Goal: Use online tool/utility: Utilize a website feature to perform a specific function

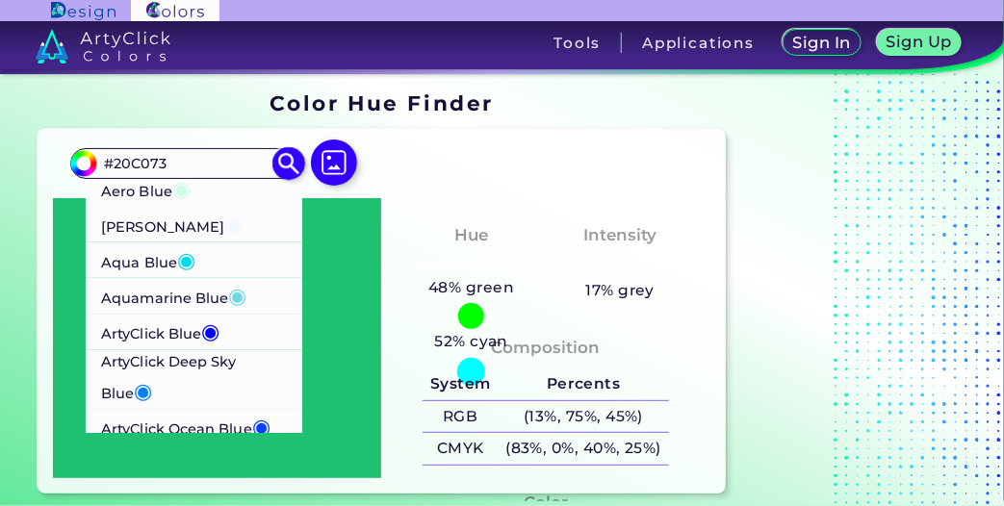
type input "#20C073"
click at [167, 331] on p "ArtyClick Blue ◉" at bounding box center [160, 332] width 118 height 36
type input "#0000ff"
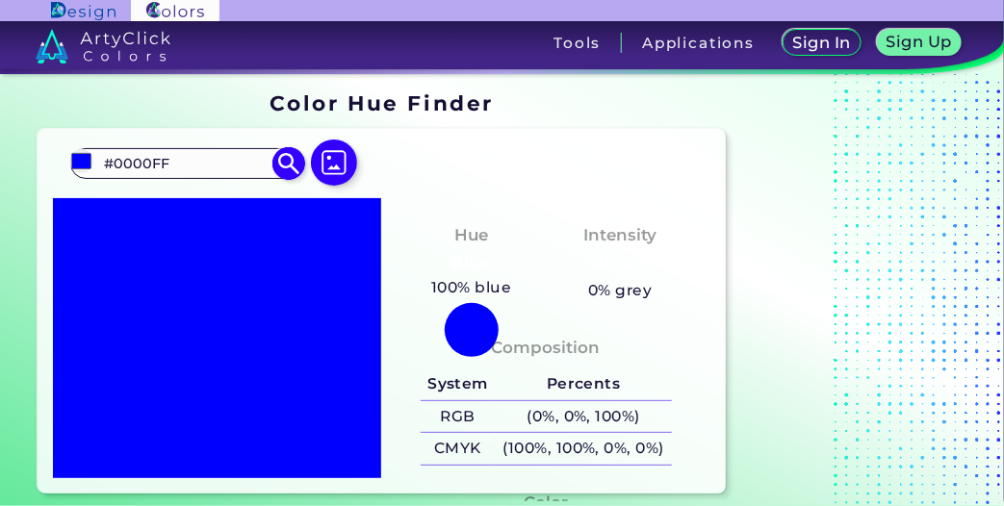
click at [243, 156] on input "#0000FF" at bounding box center [186, 164] width 179 height 26
type input "#"
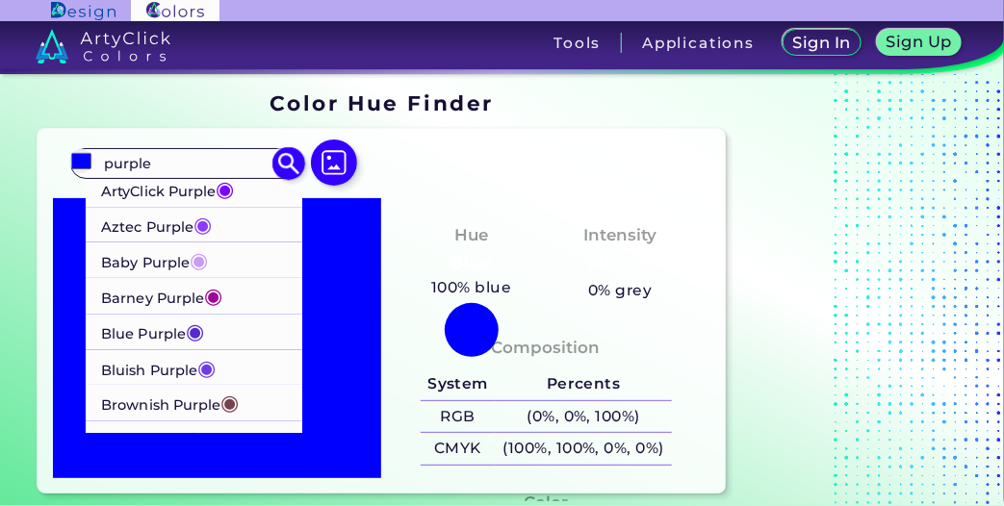
type input "purple"
click at [126, 367] on p "Bluish Purple ◉" at bounding box center [158, 368] width 115 height 36
type input "#703be7"
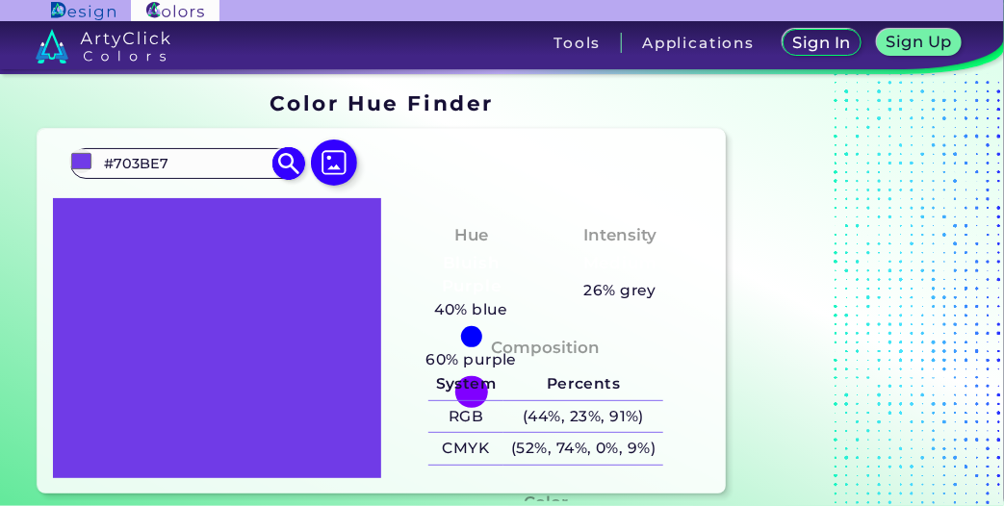
click at [215, 164] on input "#703BE7" at bounding box center [186, 164] width 179 height 26
type input "#"
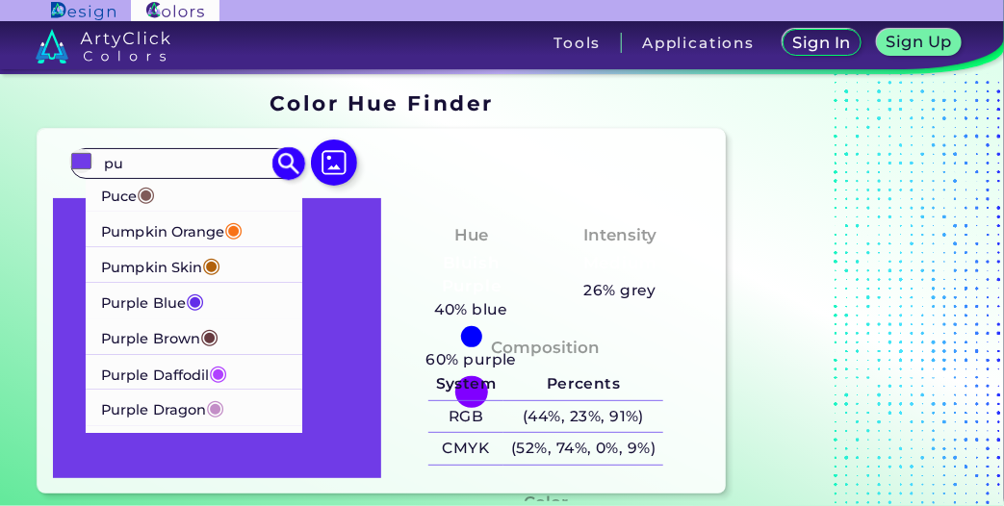
type input "pu"
click at [123, 313] on p "Purple Blue ◉" at bounding box center [152, 301] width 103 height 36
type input "#632de9"
type input "#632DE9"
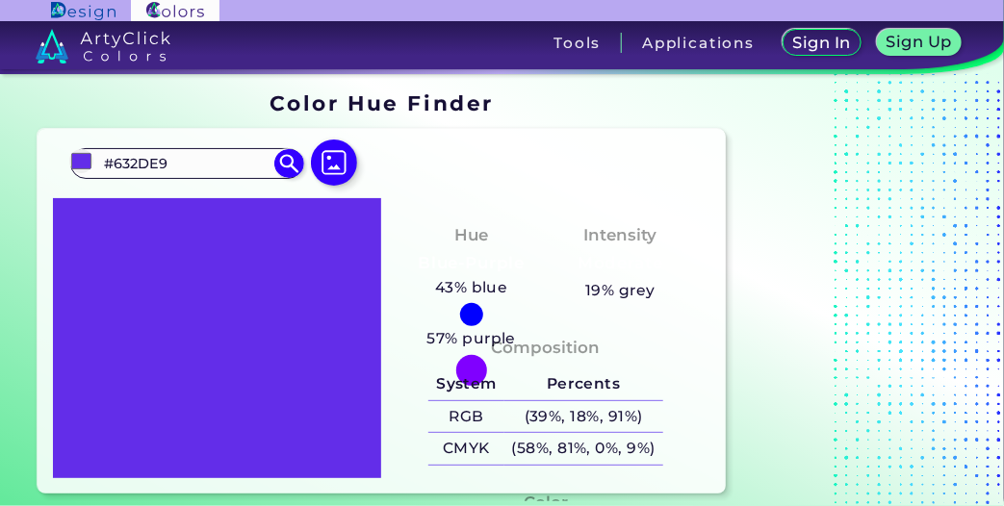
click at [475, 308] on div at bounding box center [471, 314] width 23 height 23
click at [336, 168] on img at bounding box center [334, 163] width 56 height 56
click at [0, 0] on input "file" at bounding box center [0, 0] width 0 height 0
click at [74, 154] on input "#632de9" at bounding box center [81, 161] width 24 height 24
type input "#6b36f2"
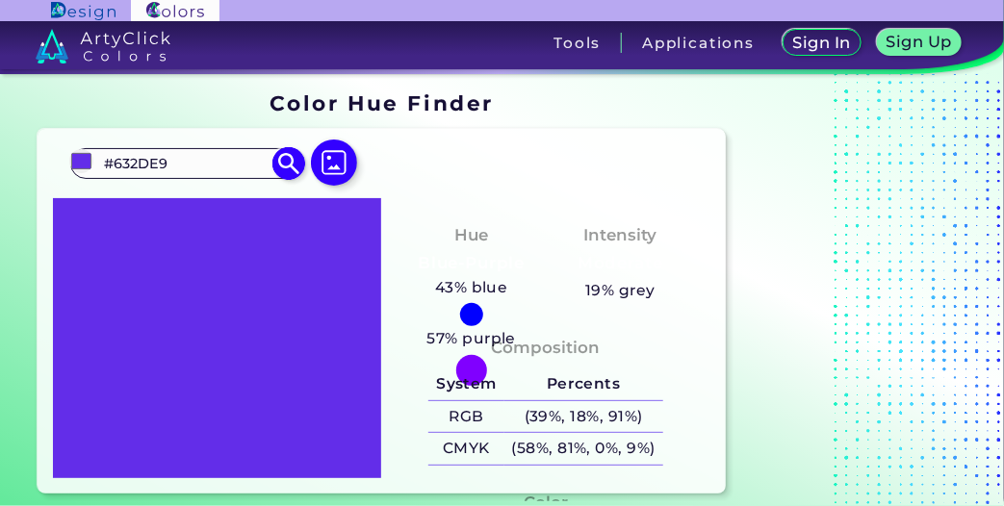
type input "#6B36F2"
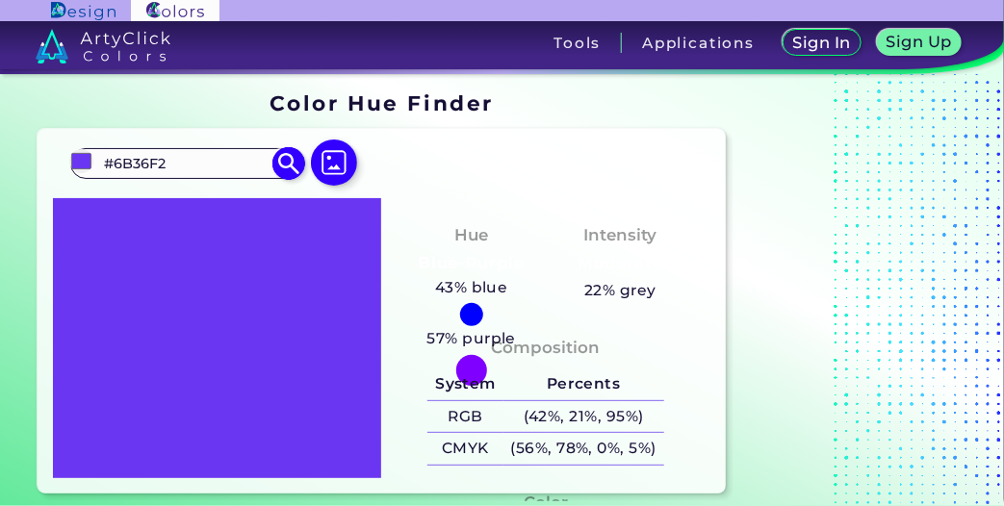
type input "#6831f2"
type input "#6831F2"
type input "#642cf2"
type input "#642CF2"
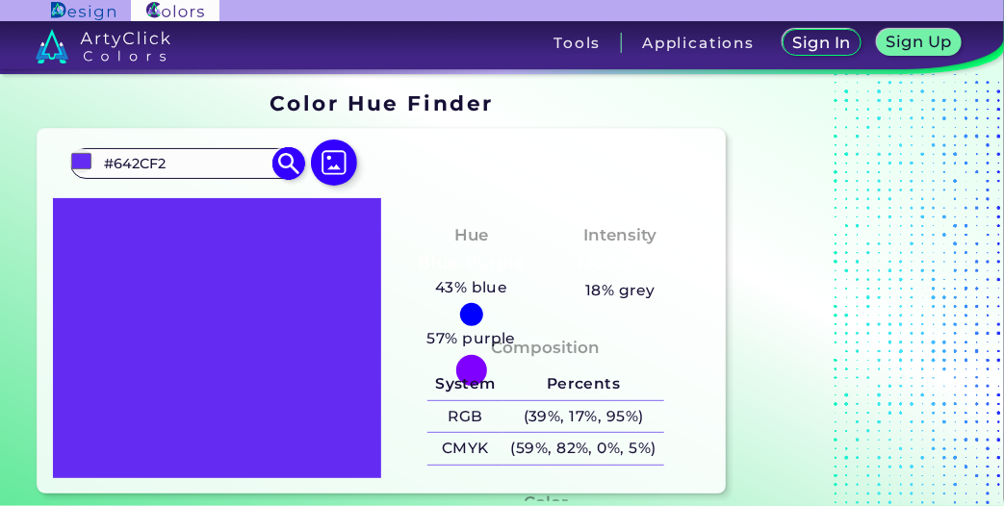
type input "#6026f2"
type input "#6026F2"
type input "#5c21f2"
type input "#5C21F2"
type input "#591cf2"
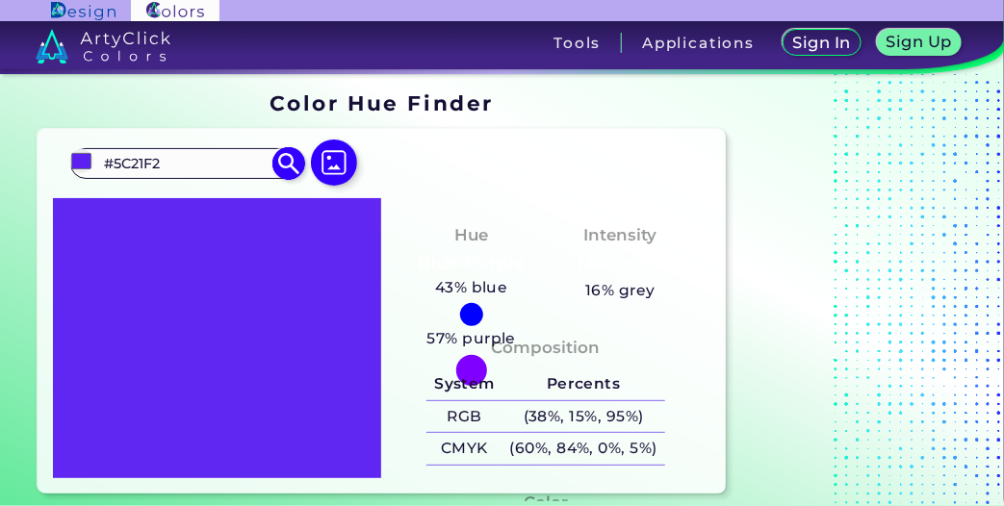
type input "#591CF2"
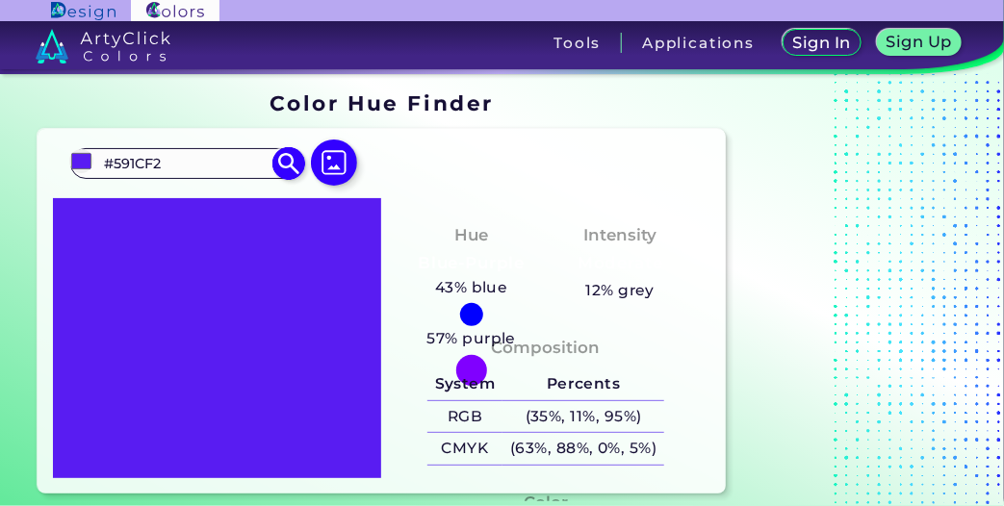
type input "#5518f2"
type input "#5518F2"
type input "#5112f3"
type input "#5112F3"
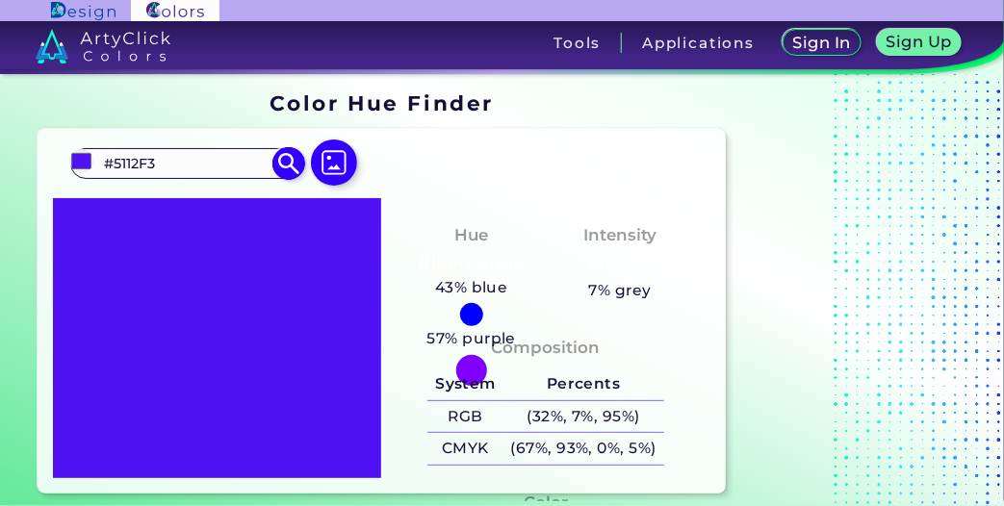
type input "#5518f2"
type input "#5518F2"
type input "#5619f0"
type input "#5619F0"
type input "#591ef1"
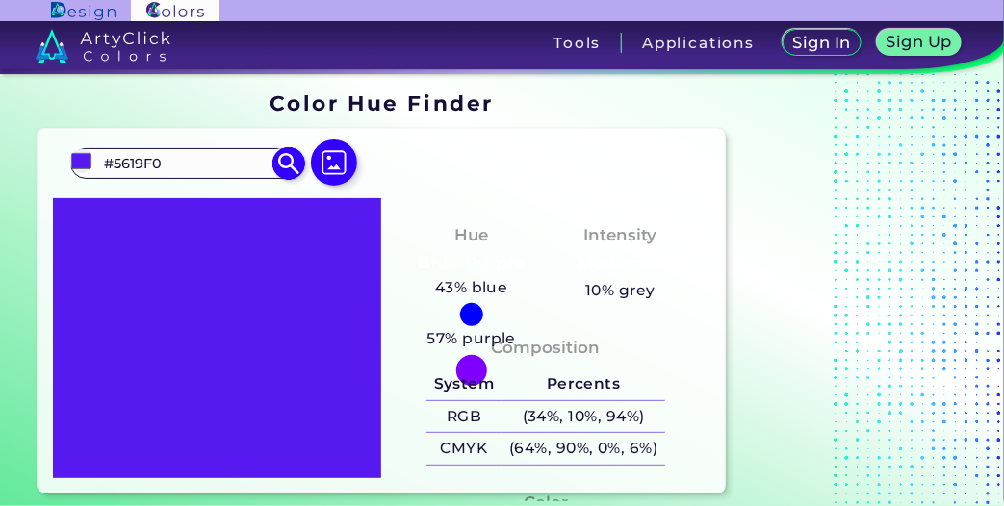
type input "#591EF1"
type input "#5a1fef"
type input "#5A1FEF"
type input "#5d24f0"
type input "#5D24F0"
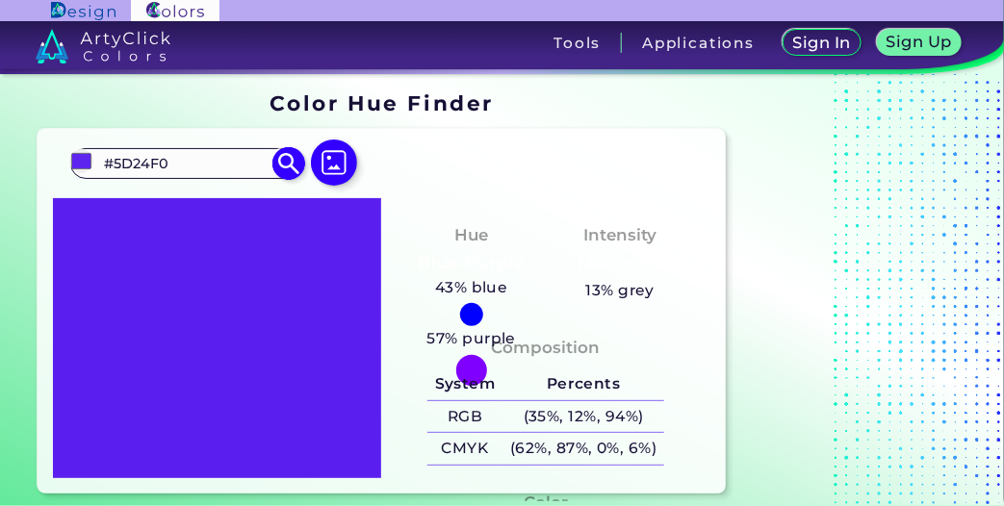
type input "#6128f0"
type input "#6128F0"
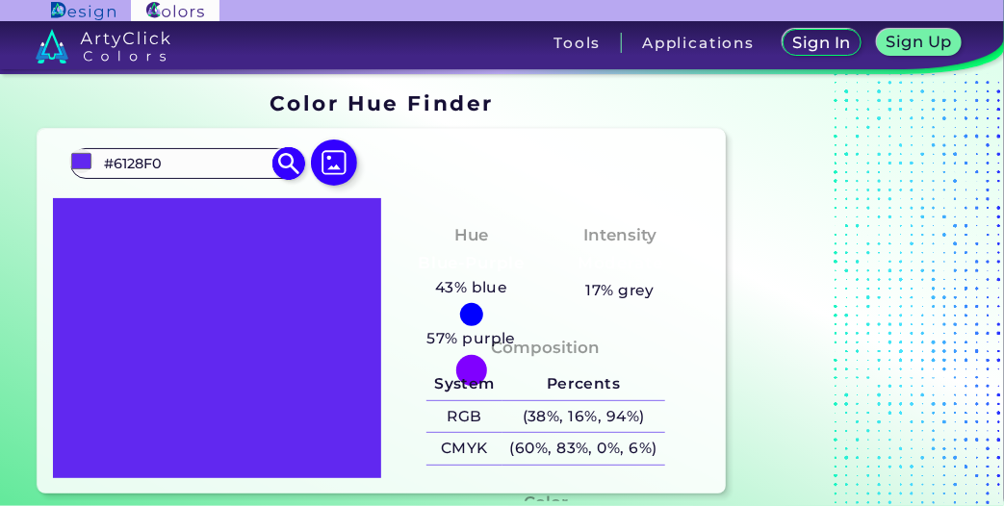
type input "#622bee"
type input "#622BEE"
type input "#5f27ec"
type input "#5F27EC"
type input "#602aea"
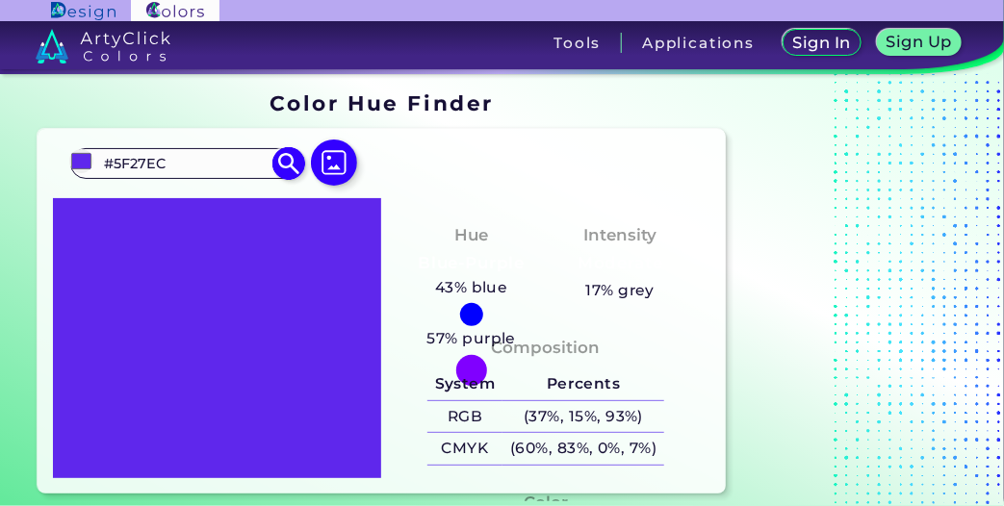
type input "#602AEA"
type input "#612be9"
type input "#612BE9"
type input "#5e28e6"
type input "#5E28E6"
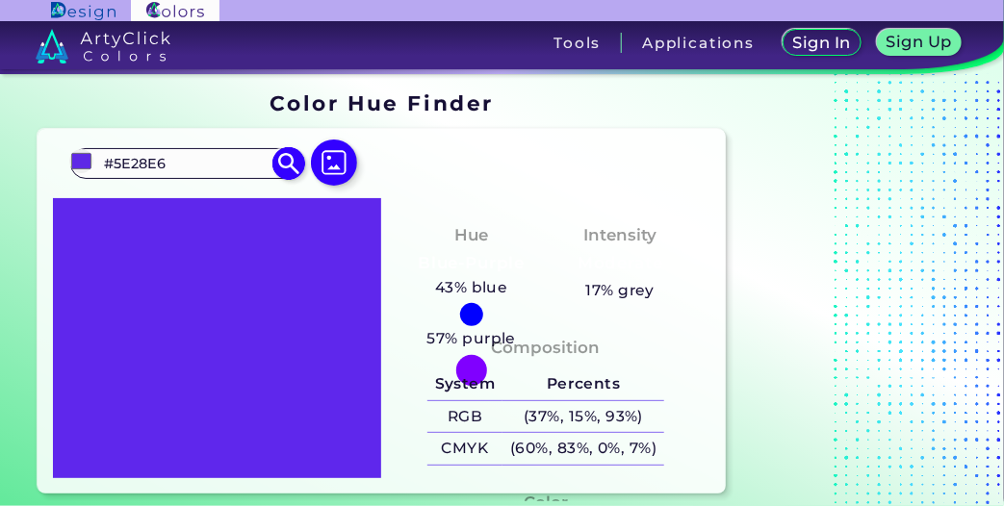
type input "#5c26e3"
type input "#5C26E3"
type input "#5c28e2"
type input "#5C28E2"
type input "#5a26df"
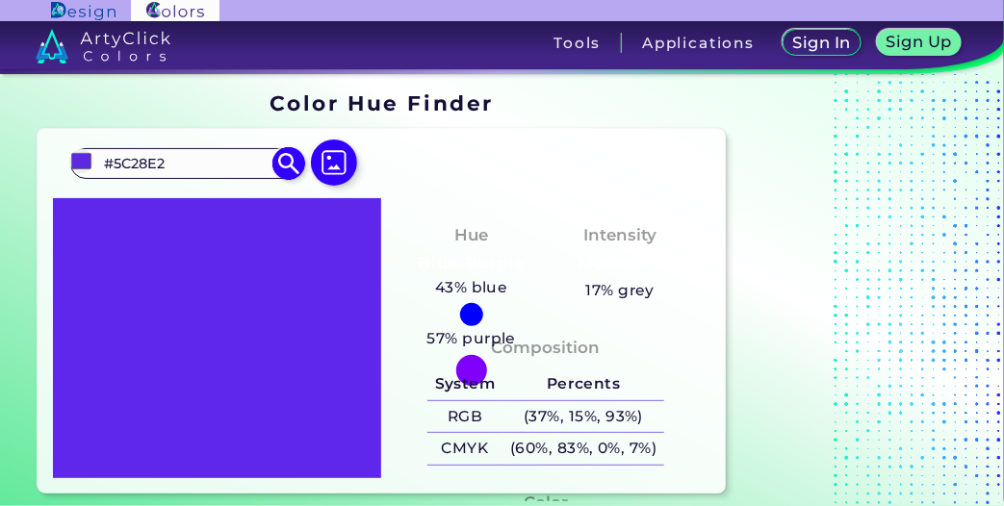
type input "#5A26DF"
type input "#5b27dd"
type input "#5B27DD"
type input "#5824db"
type input "#5824DB"
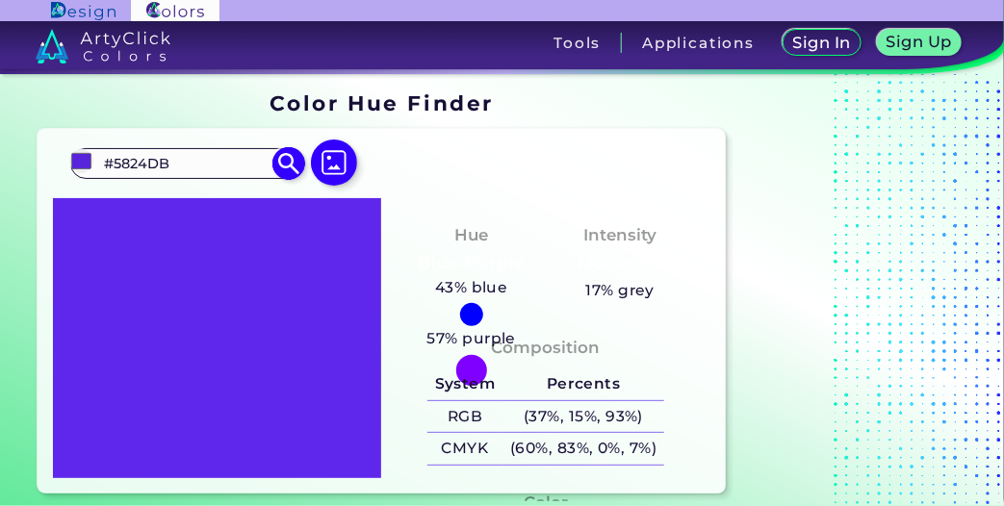
type input "#5825da"
type input "#5825DA"
type input "#5724d6"
type input "#5724D6"
type input "#5523d1"
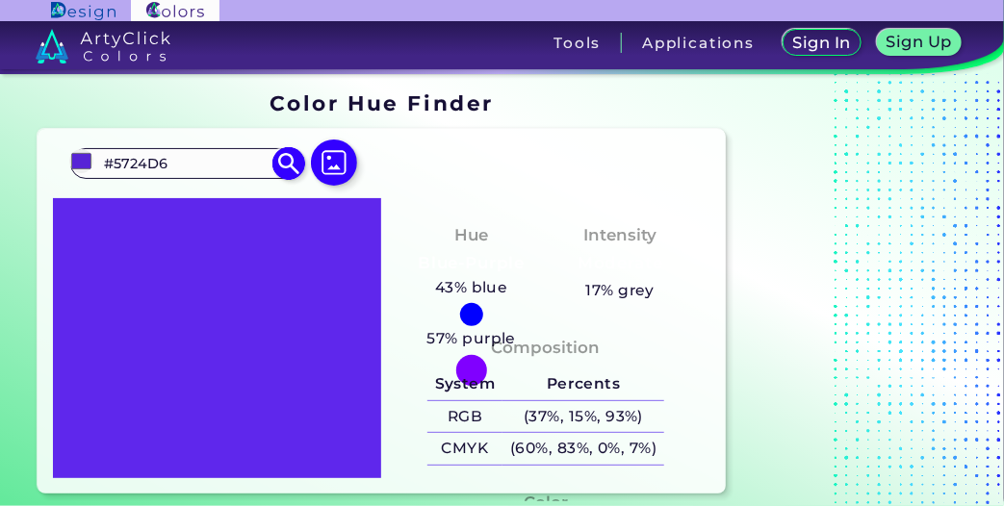
type input "#5523D1"
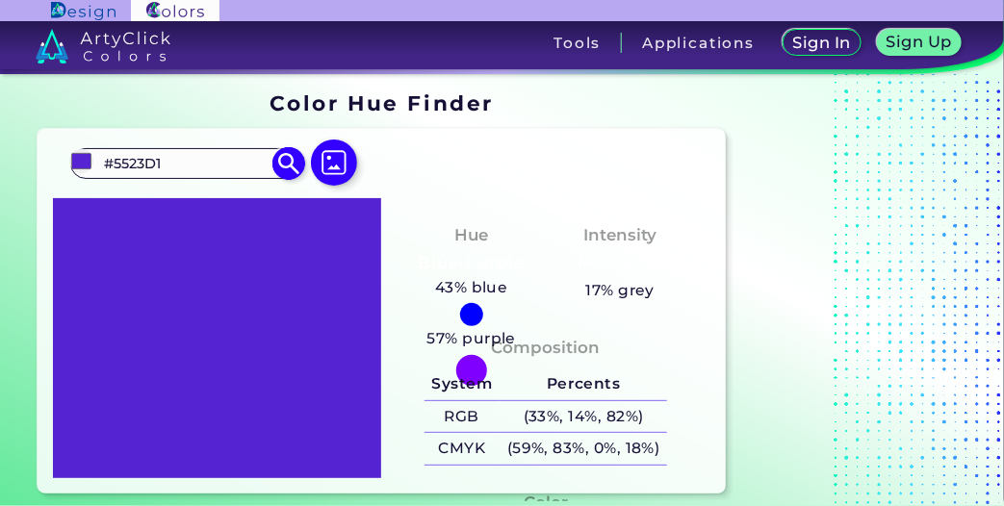
type input "#5422d3"
type input "#5422D3"
type input "#5623d7"
type input "#5623D7"
type input "#5824db"
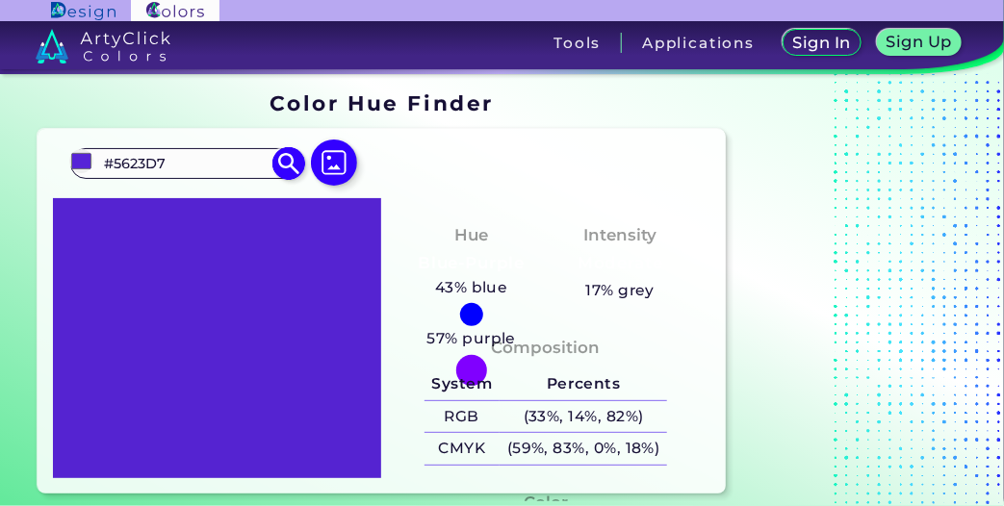
type input "#5824DB"
type input "#5623d7"
type input "#5623D7"
type input "#5722dd"
type input "#5722DD"
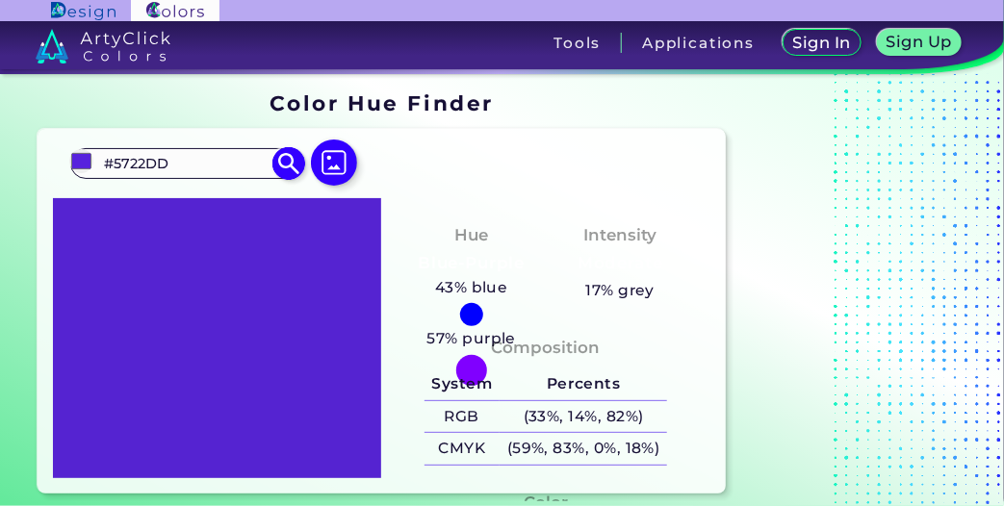
type input "#5620df"
type input "#5620DF"
type input "#5923e1"
type input "#5923E1"
type input "#5822e2"
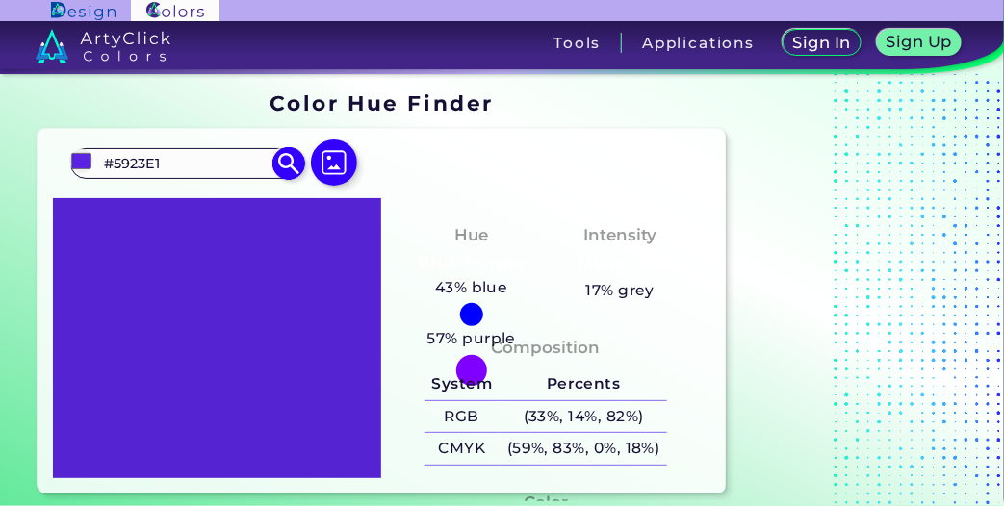
type input "#5822E2"
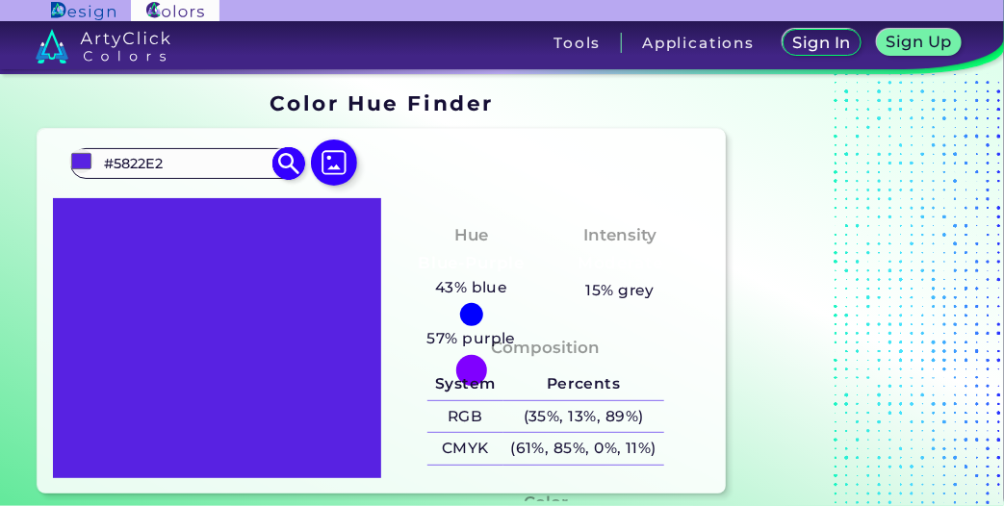
type input "#5923e1"
type input "#5923E1"
type input "#5620df"
type input "#5620DF"
type input "#5722dd"
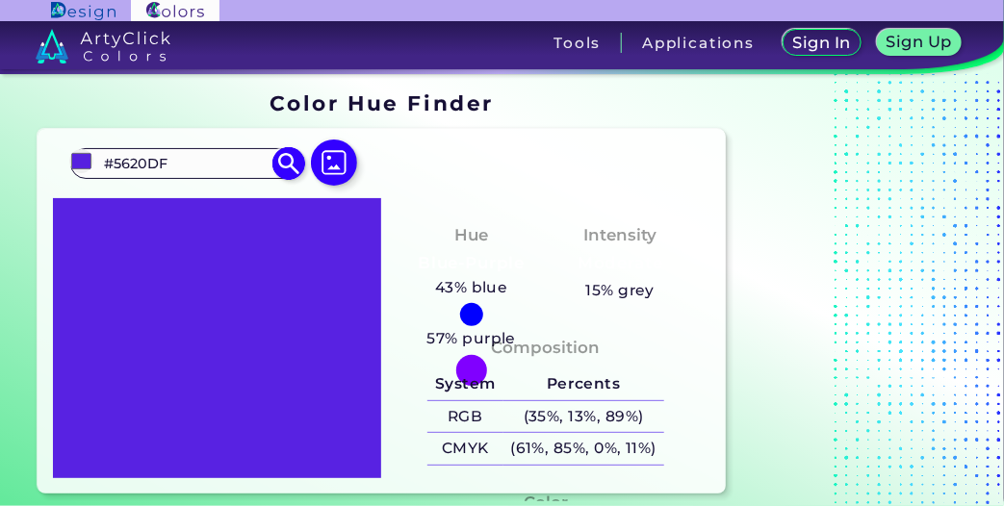
type input "#5722DD"
type input "#5722dd"
click at [424, 212] on div "Hue Blue-Purple 43% blue 57% purple Intensity Moderate 15% grey" at bounding box center [545, 254] width 328 height 112
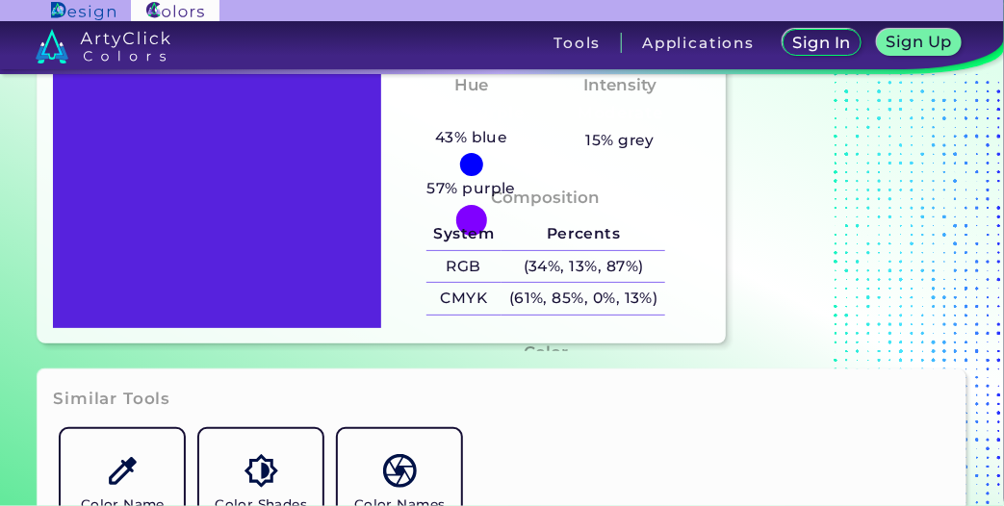
scroll to position [286, 0]
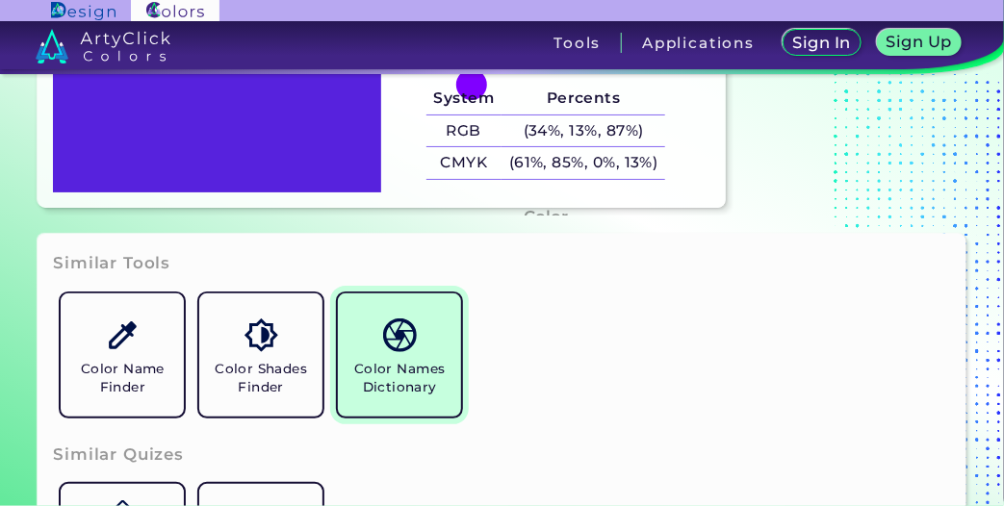
click at [380, 391] on h5 "Color Names Dictionary" at bounding box center [400, 378] width 108 height 37
